Goal: Information Seeking & Learning: Find specific fact

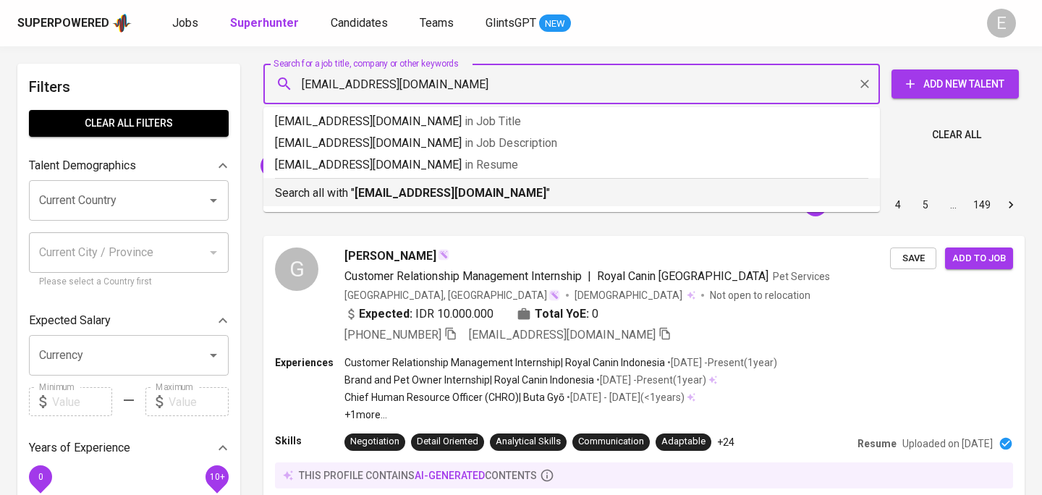
click at [346, 195] on p "Search all with " [EMAIL_ADDRESS][DOMAIN_NAME] "" at bounding box center [571, 192] width 593 height 17
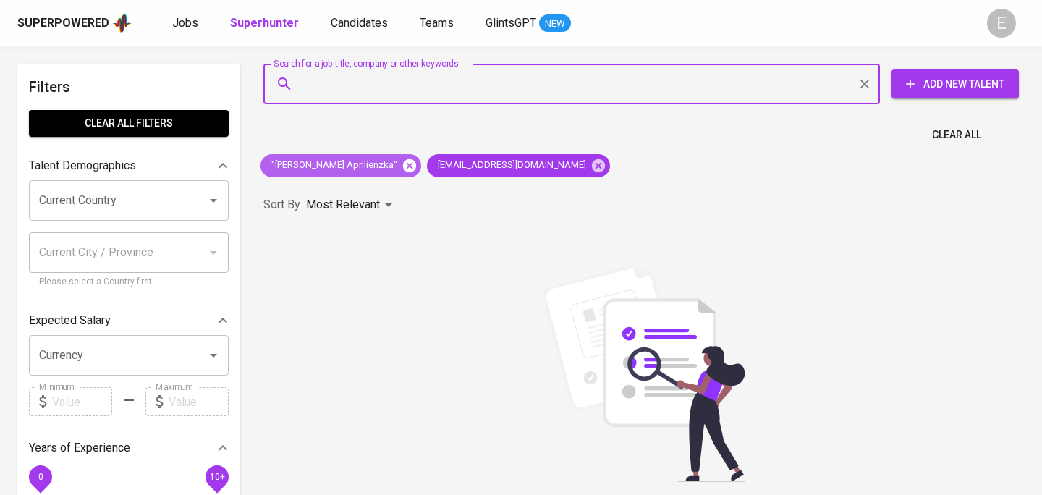
click at [401, 163] on icon at bounding box center [409, 166] width 16 height 16
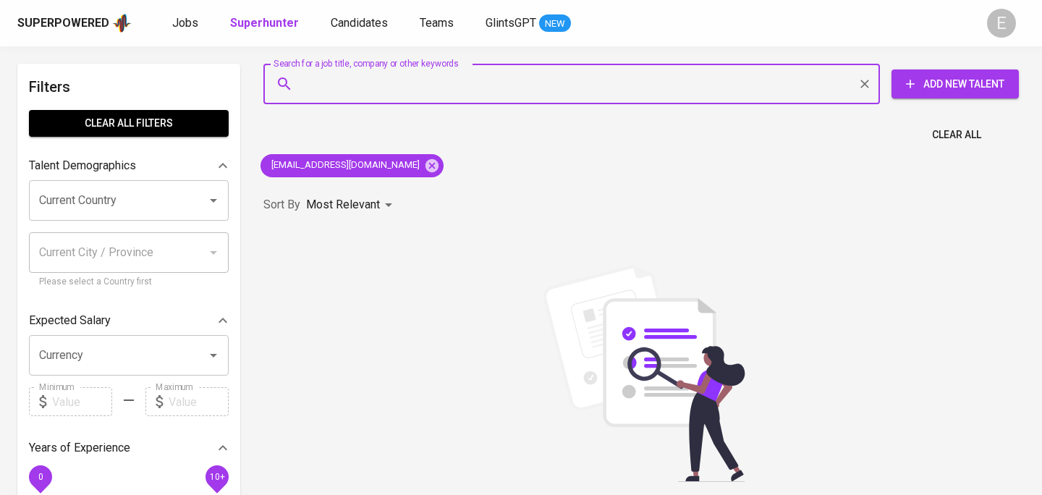
click at [370, 85] on input "Search for a job title, company or other keywords" at bounding box center [575, 83] width 553 height 27
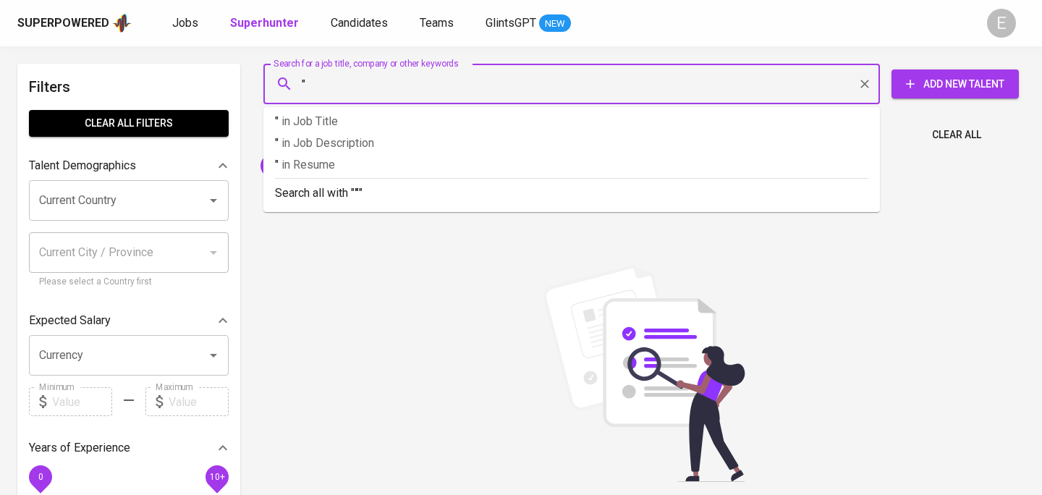
paste input "[PERSON_NAME]"
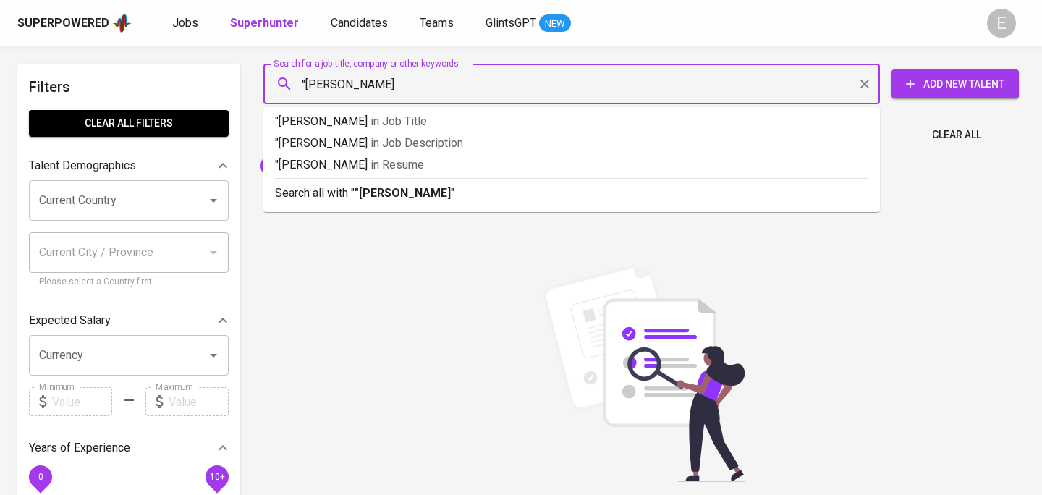
type input ""[PERSON_NAME]""
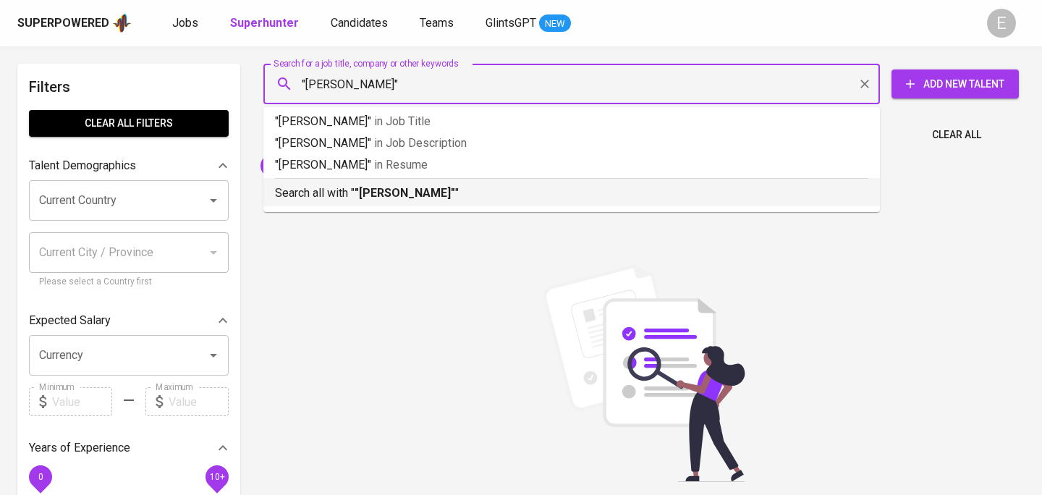
click at [349, 192] on p "Search all with " "[PERSON_NAME]" "" at bounding box center [571, 192] width 593 height 17
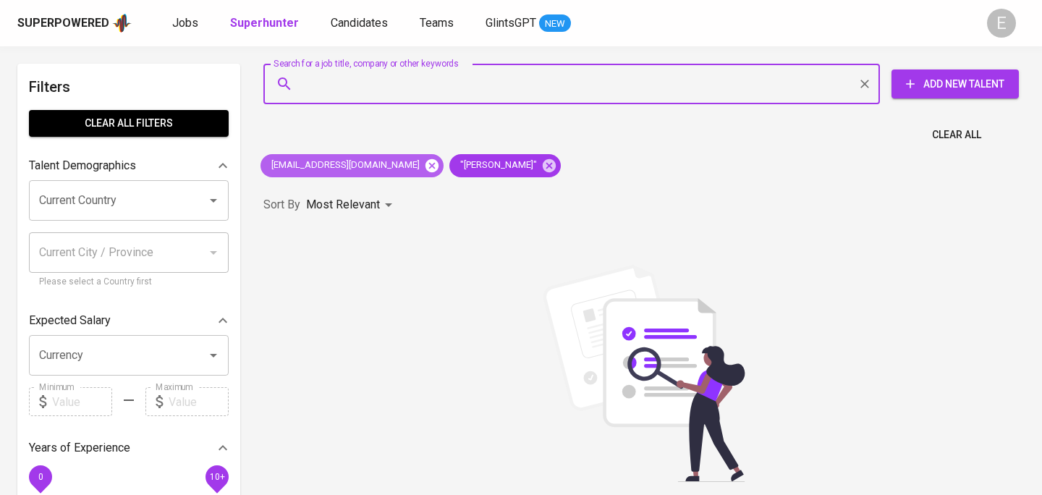
click at [424, 167] on icon at bounding box center [432, 166] width 16 height 16
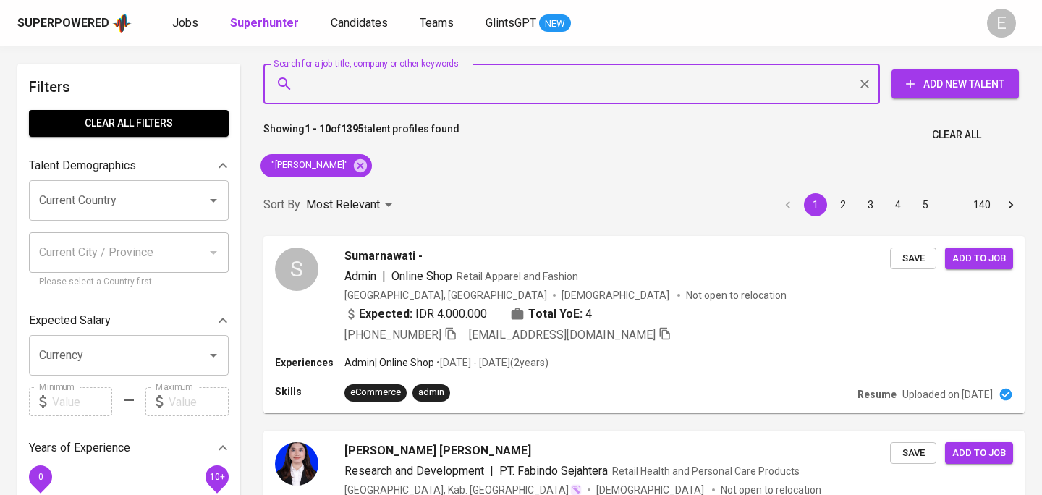
click at [395, 92] on input "Search for a job title, company or other keywords" at bounding box center [575, 83] width 553 height 27
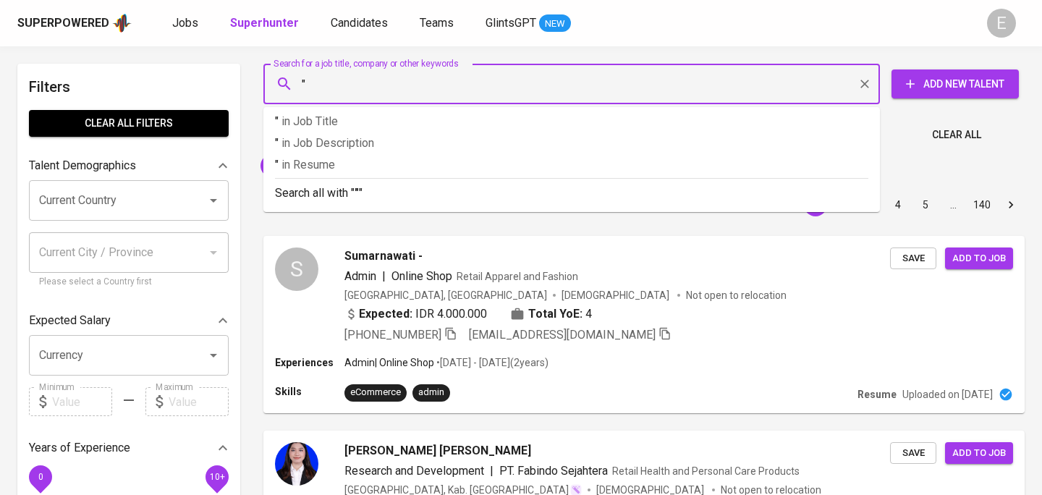
paste input "[PERSON_NAME]"
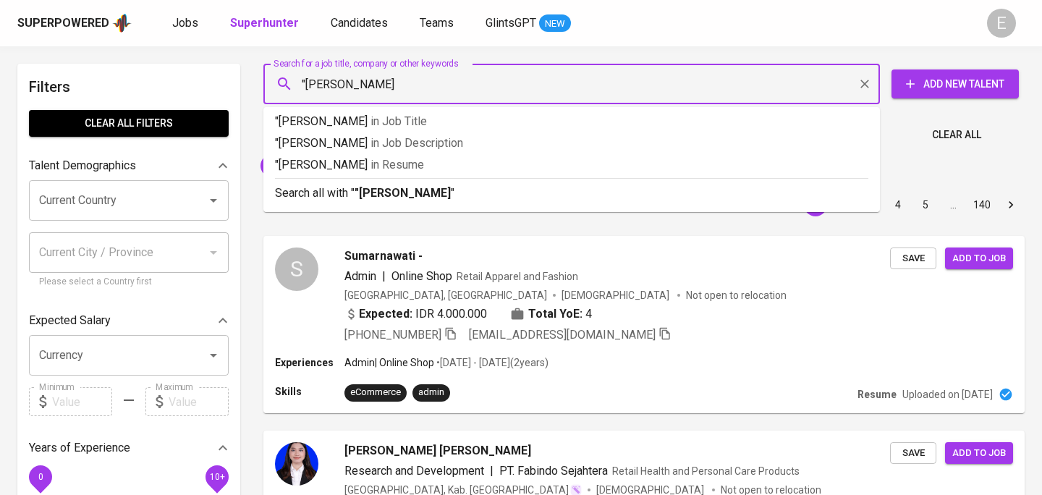
type input ""[PERSON_NAME]""
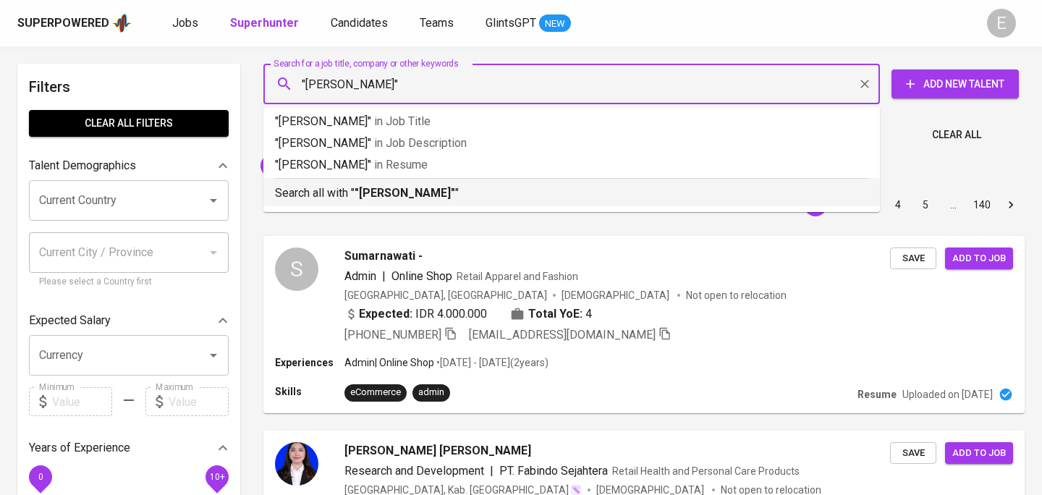
click at [444, 192] on b ""[PERSON_NAME]"" at bounding box center [404, 193] width 101 height 14
type input "s"
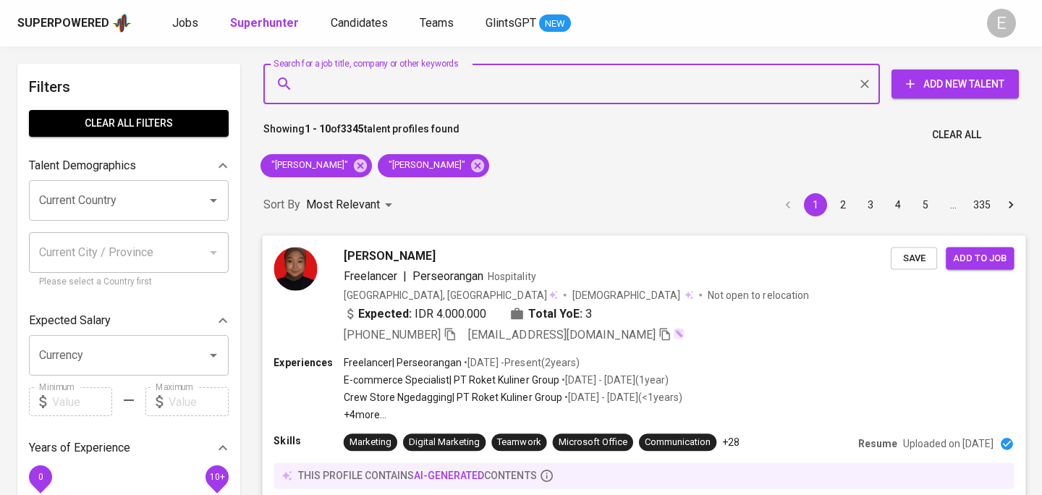
click at [456, 327] on icon "button" at bounding box center [449, 333] width 13 height 13
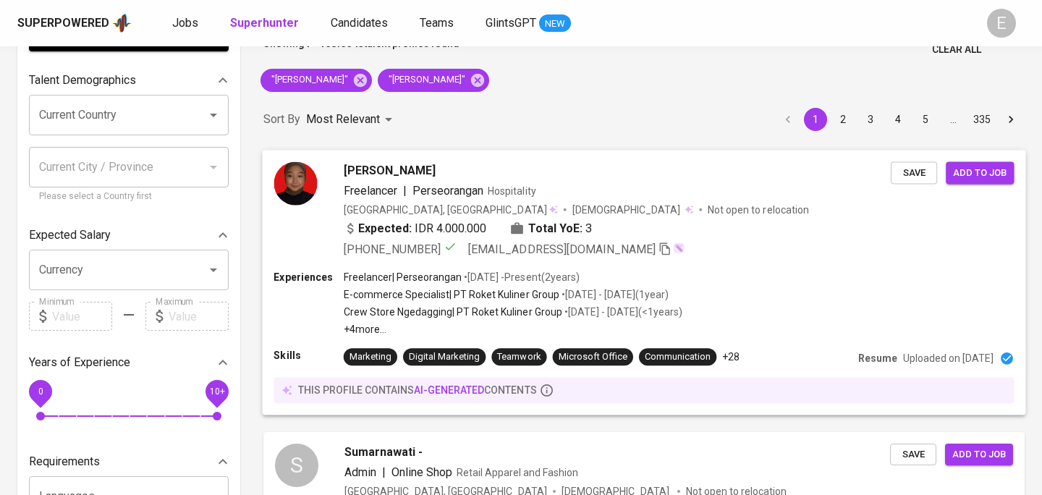
scroll to position [87, 0]
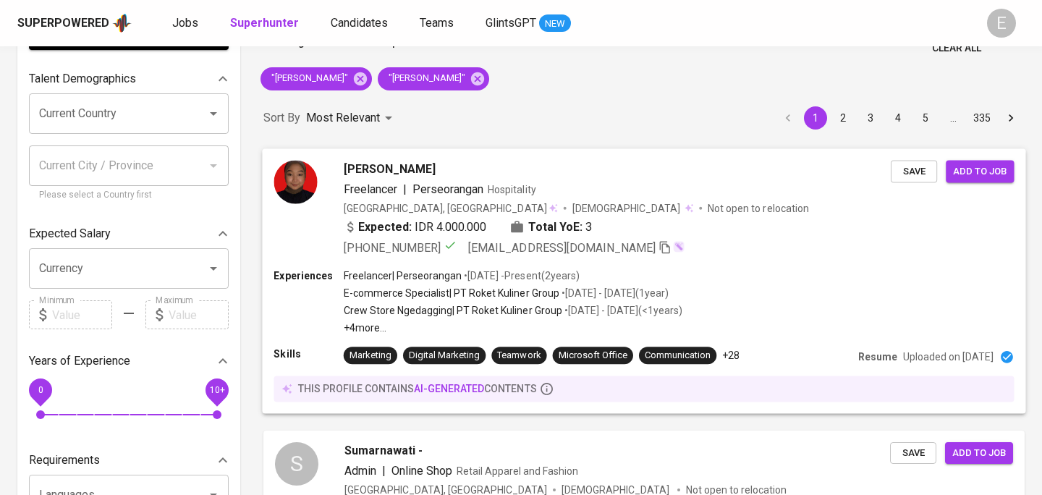
click at [639, 287] on p "• [DATE] - [DATE] ( 1 year )" at bounding box center [613, 293] width 109 height 14
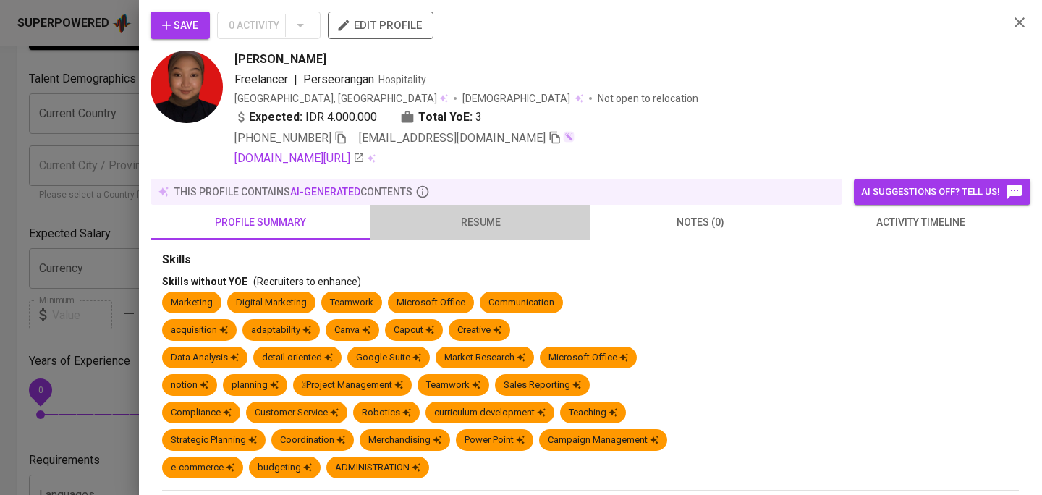
click at [443, 221] on span "resume" at bounding box center [480, 222] width 203 height 18
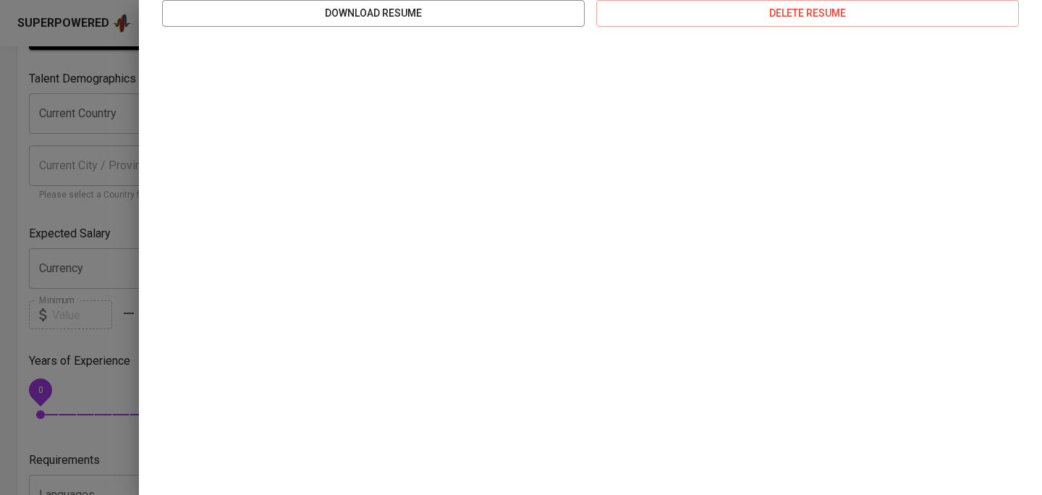
scroll to position [0, 0]
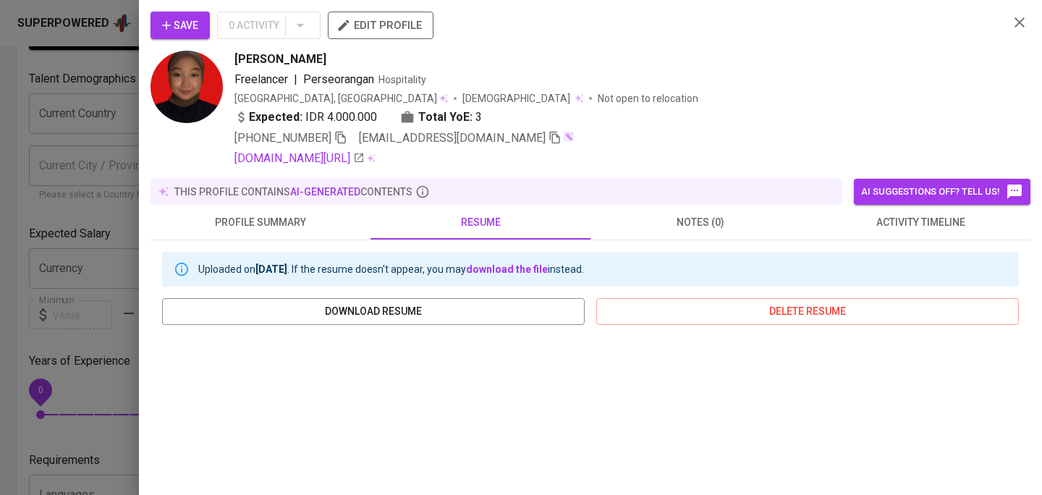
click at [104, 90] on div at bounding box center [521, 247] width 1042 height 495
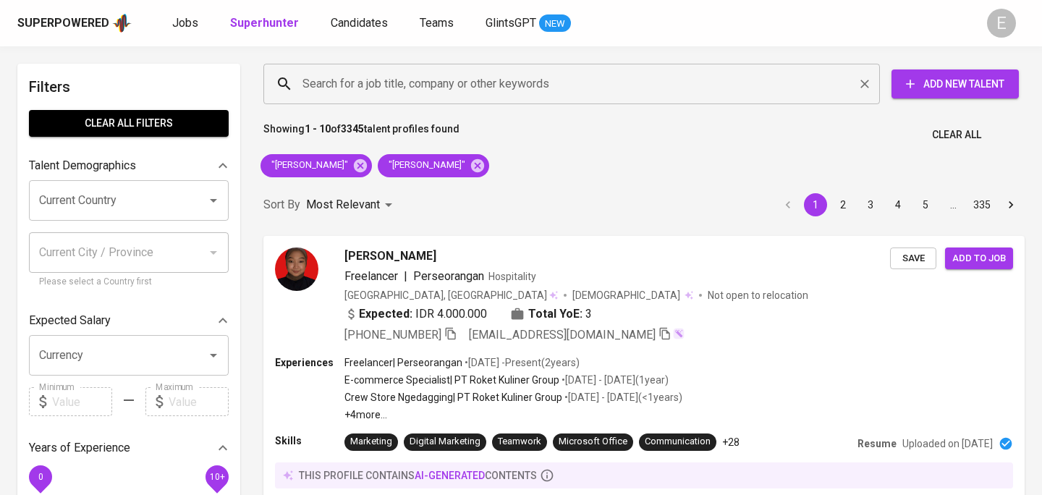
click at [363, 89] on input "Search for a job title, company or other keywords" at bounding box center [575, 83] width 553 height 27
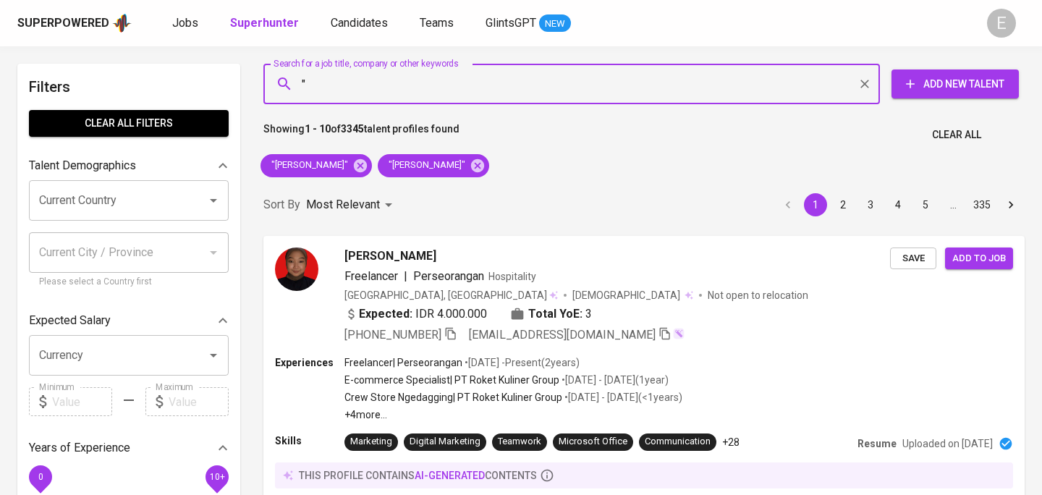
paste input "Yogamulya Hakiki"
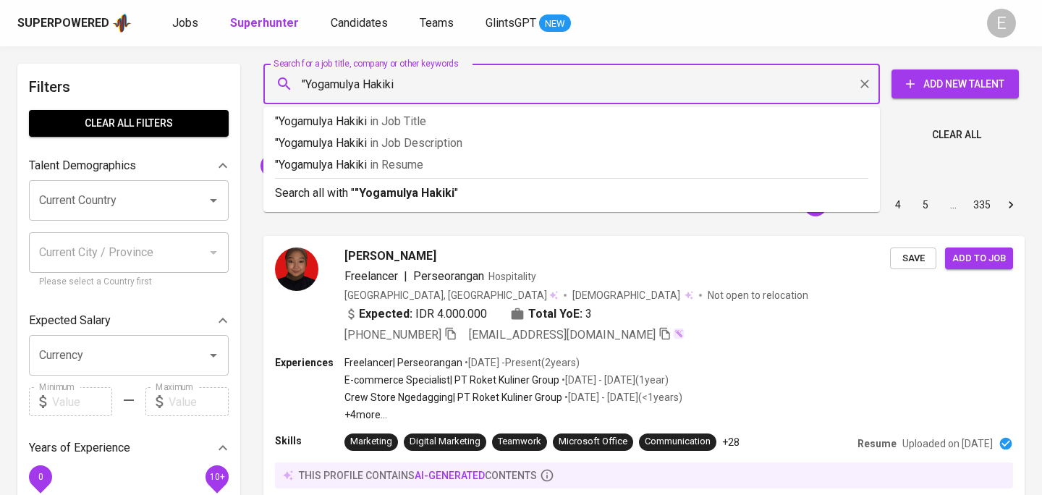
type input ""Yogamulya Hakiki""
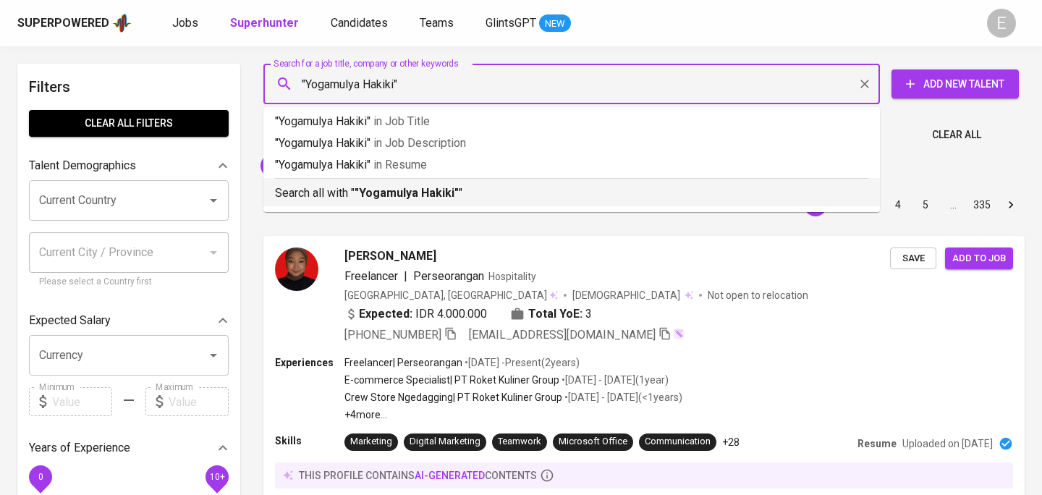
click at [378, 195] on b ""Yogamulya Hakiki"" at bounding box center [406, 193] width 104 height 14
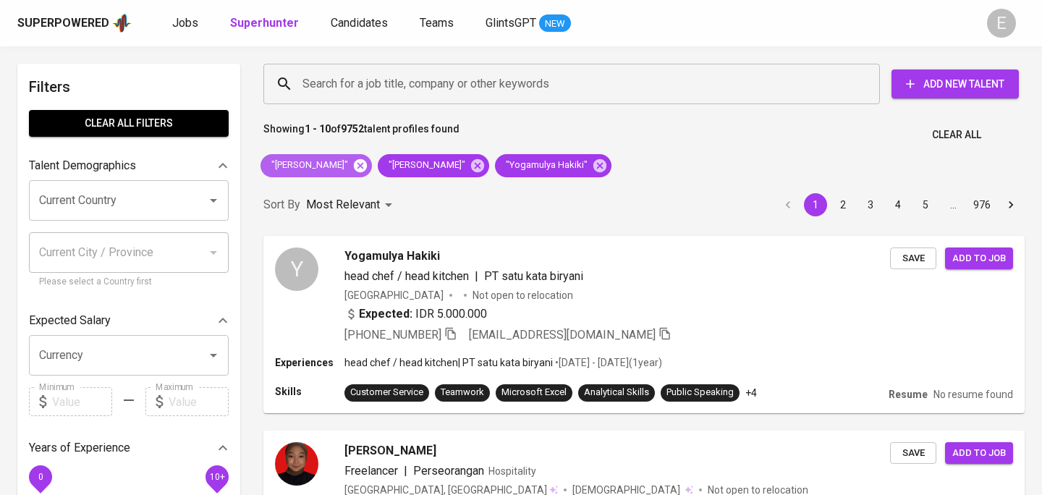
click at [367, 166] on icon at bounding box center [360, 164] width 13 height 13
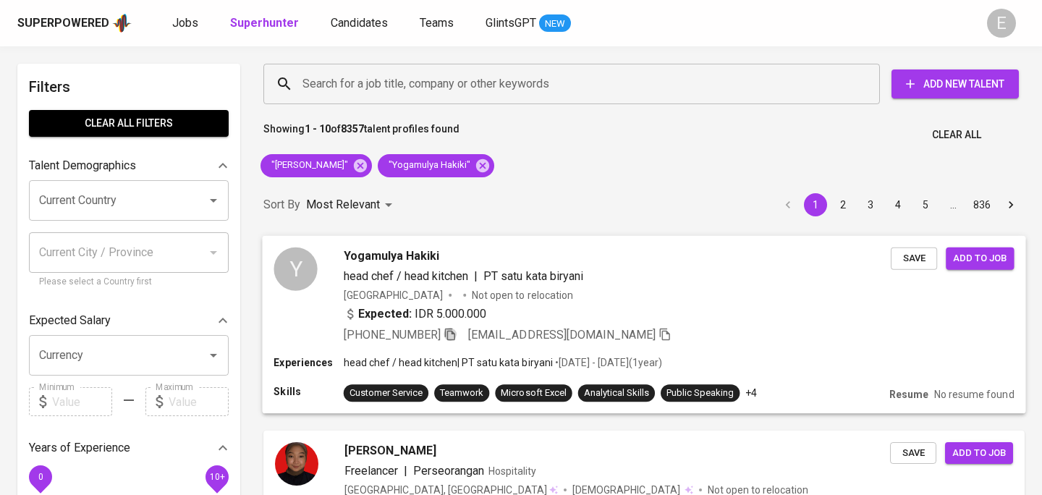
click at [454, 333] on icon "button" at bounding box center [450, 334] width 10 height 12
